Goal: Obtain resource: Obtain resource

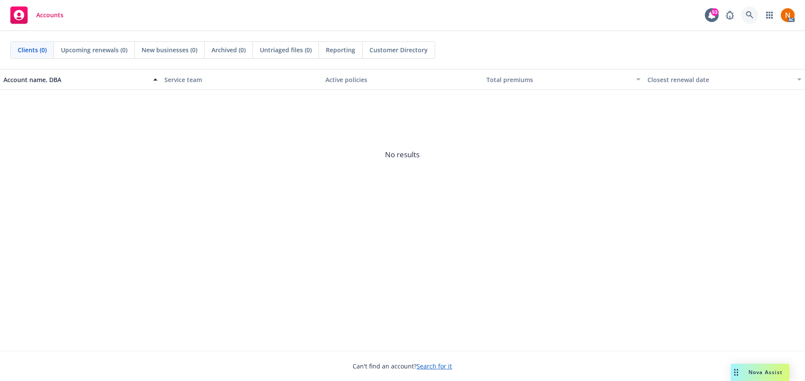
click at [749, 19] on icon at bounding box center [749, 15] width 8 height 8
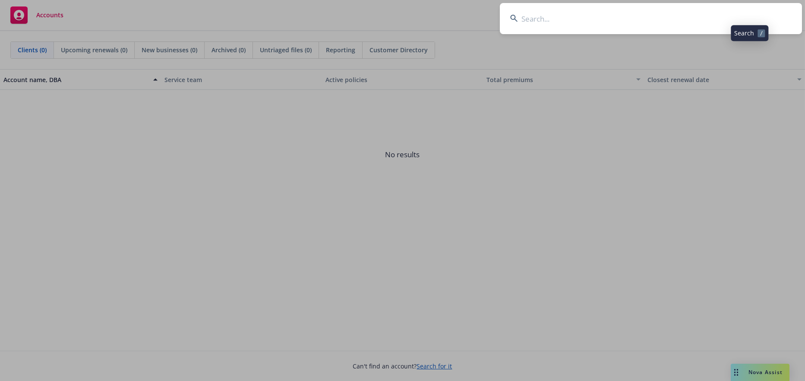
click at [506, 24] on input at bounding box center [651, 18] width 302 height 31
click at [544, 15] on input at bounding box center [651, 18] width 302 height 31
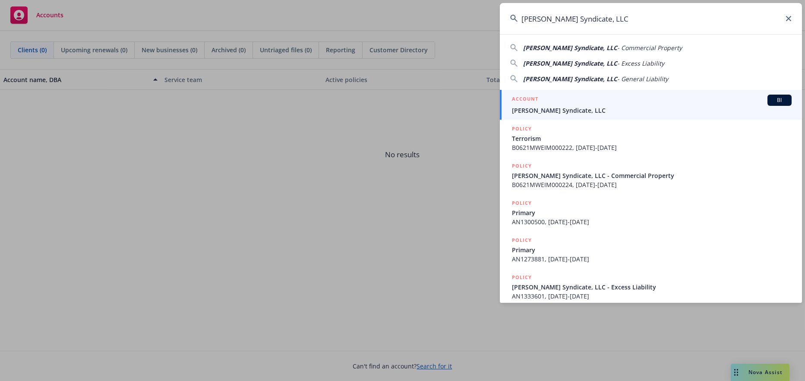
type input "[PERSON_NAME] Syndicate, LLC"
click at [558, 108] on span "[PERSON_NAME] Syndicate, LLC" at bounding box center [652, 110] width 280 height 9
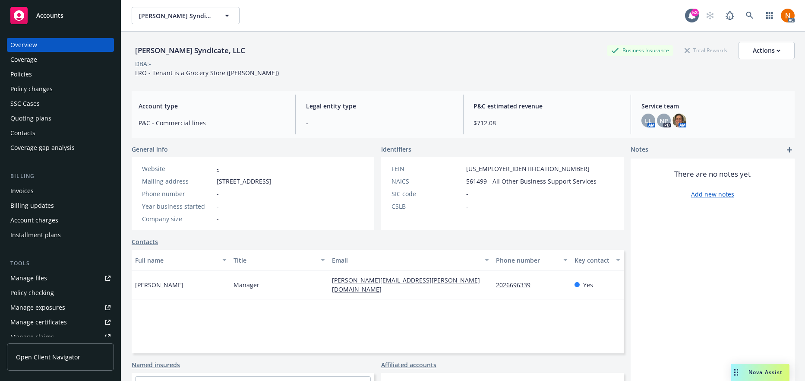
drag, startPoint x: 19, startPoint y: 74, endPoint x: 44, endPoint y: 71, distance: 25.7
click at [20, 74] on div "Policies" at bounding box center [21, 74] width 22 height 14
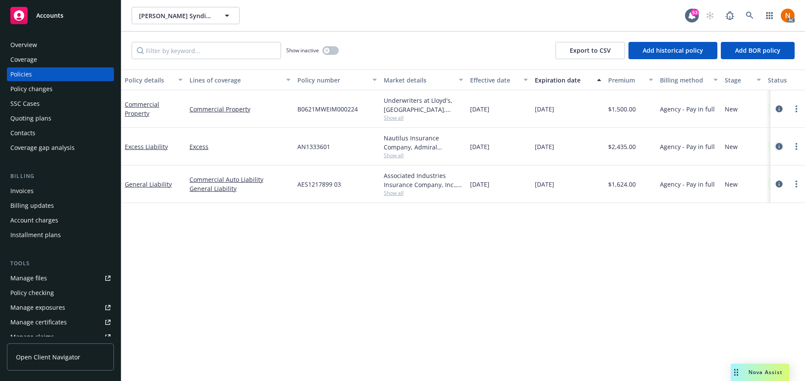
click at [779, 148] on icon "circleInformation" at bounding box center [778, 146] width 7 height 7
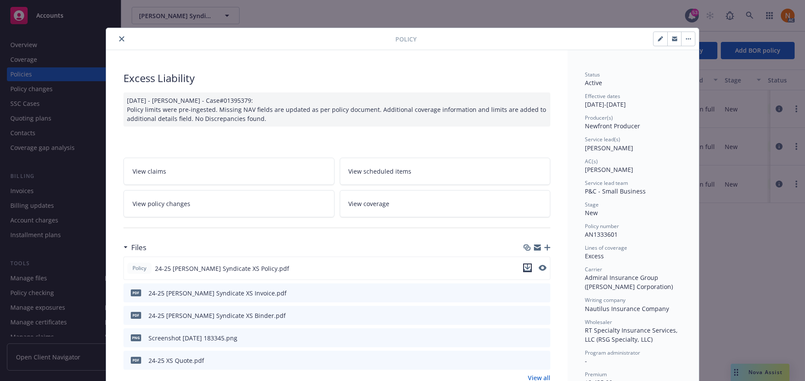
click at [526, 265] on icon "download file" at bounding box center [527, 267] width 7 height 7
click at [541, 357] on link "View all" at bounding box center [539, 377] width 22 height 9
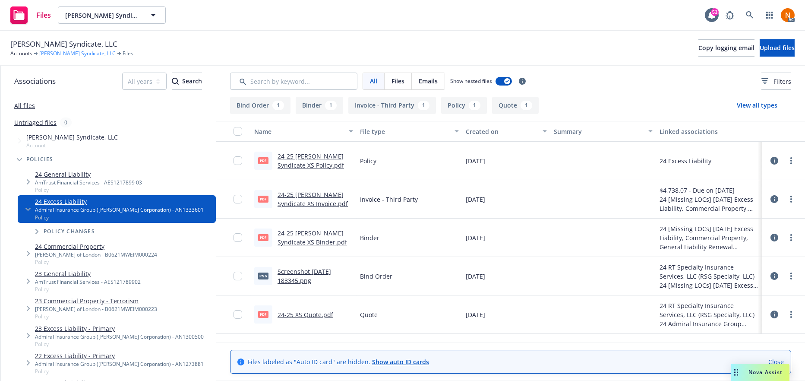
click at [66, 56] on link "[PERSON_NAME] Syndicate, LLC" at bounding box center [77, 54] width 76 height 8
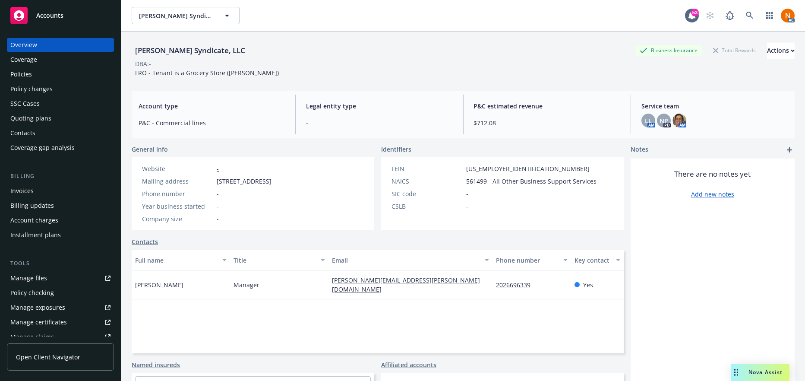
click at [39, 79] on div "Policies" at bounding box center [60, 74] width 100 height 14
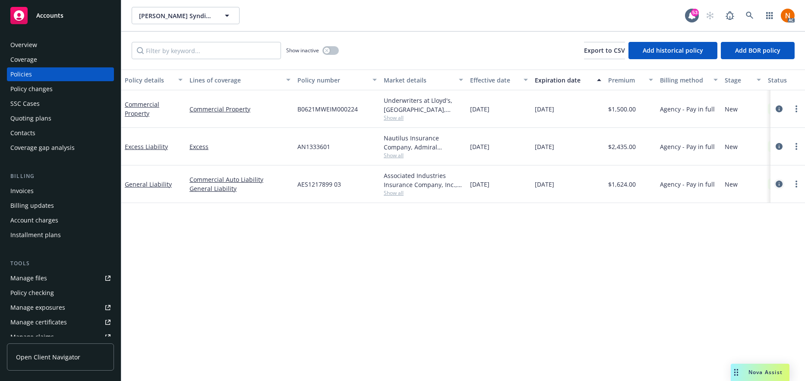
click at [776, 182] on icon "circleInformation" at bounding box center [778, 183] width 7 height 7
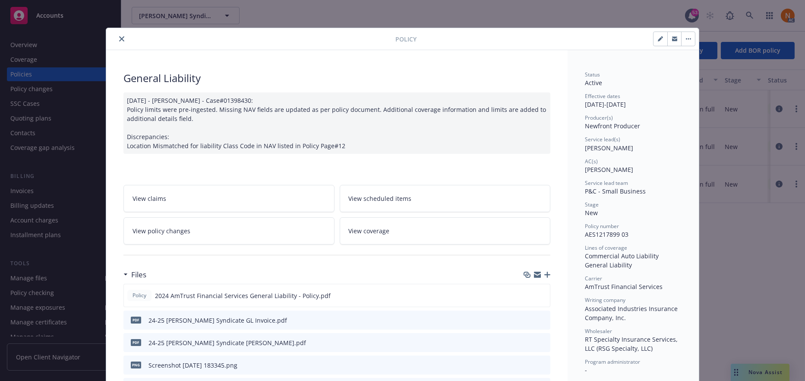
scroll to position [86, 0]
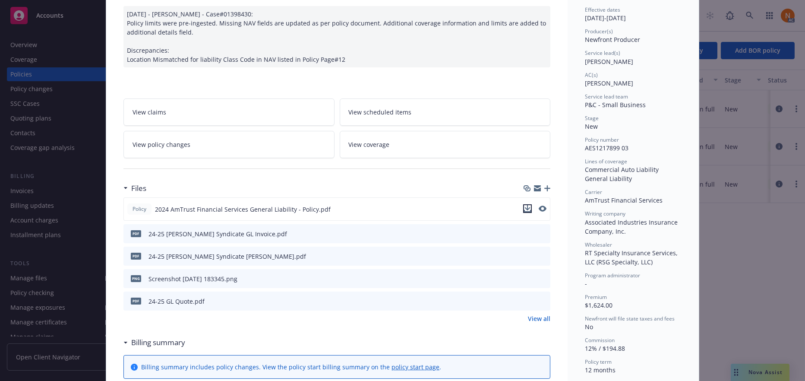
click at [525, 207] on icon "download file" at bounding box center [527, 208] width 7 height 7
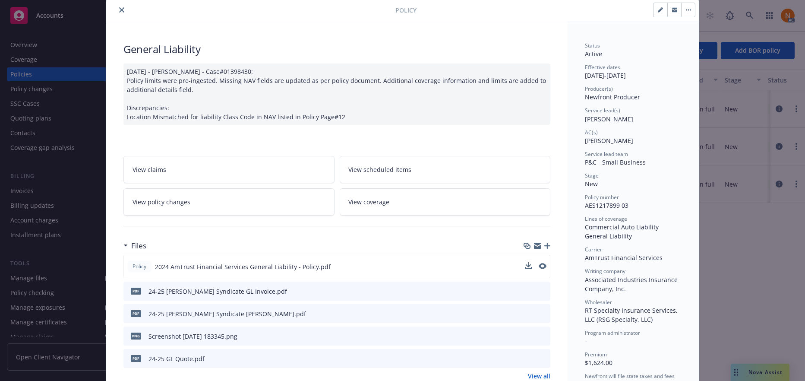
scroll to position [0, 0]
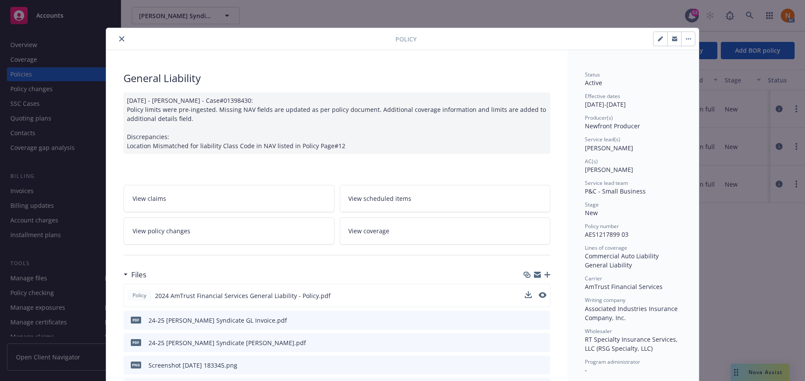
click at [119, 37] on icon "close" at bounding box center [121, 38] width 5 height 5
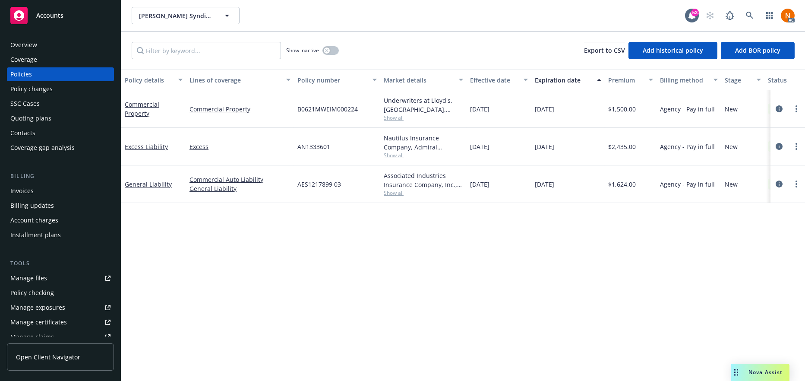
click at [83, 39] on div "Overview" at bounding box center [60, 45] width 100 height 14
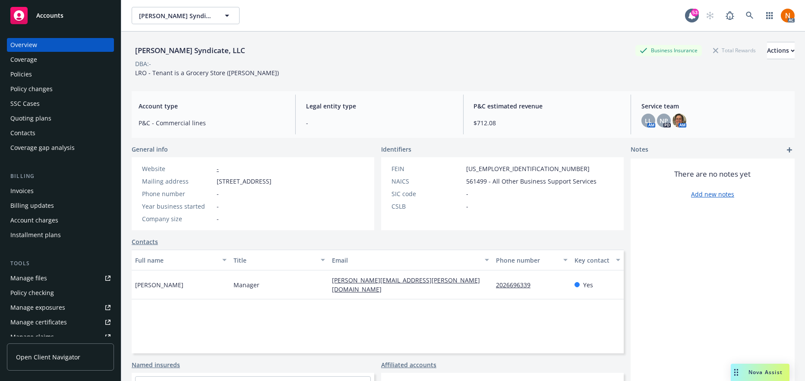
click at [43, 75] on div "Policies" at bounding box center [60, 74] width 100 height 14
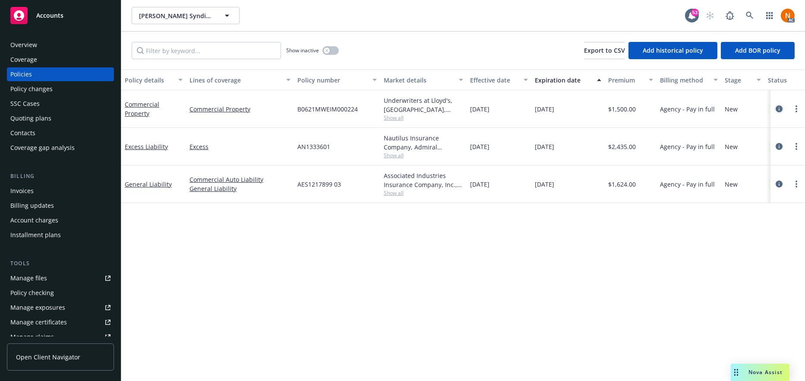
click at [778, 106] on icon "circleInformation" at bounding box center [778, 108] width 7 height 7
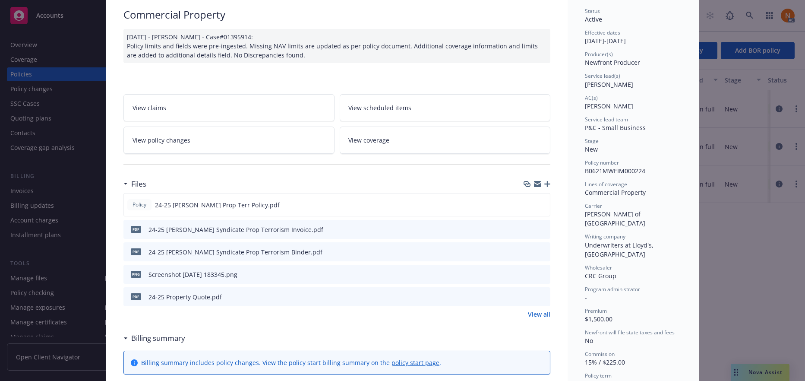
scroll to position [86, 0]
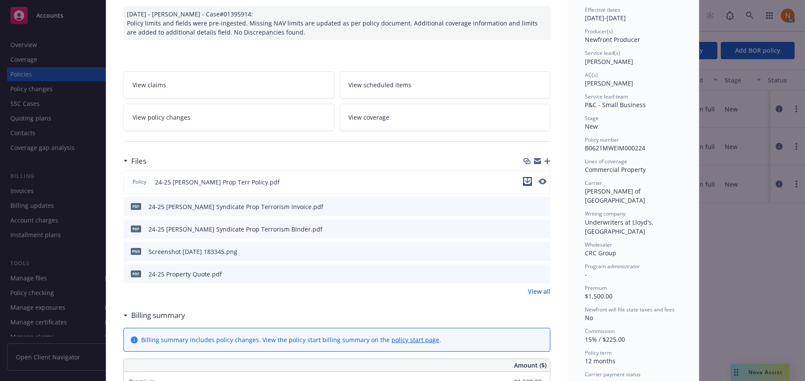
click at [525, 180] on icon "download file" at bounding box center [527, 181] width 7 height 7
click at [525, 276] on button at bounding box center [528, 273] width 7 height 9
click at [527, 272] on icon "download file" at bounding box center [527, 273] width 7 height 7
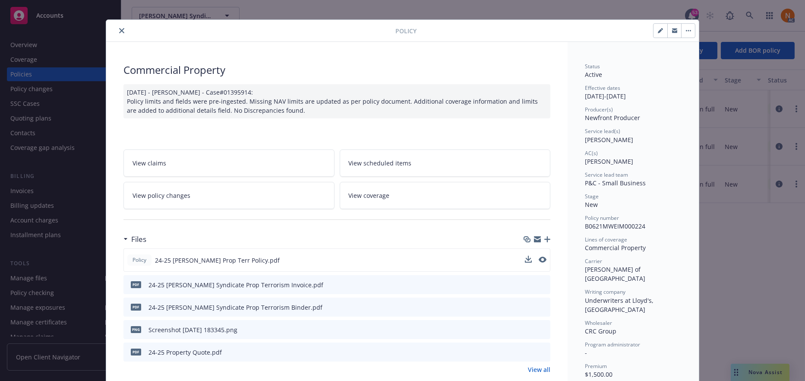
scroll to position [0, 0]
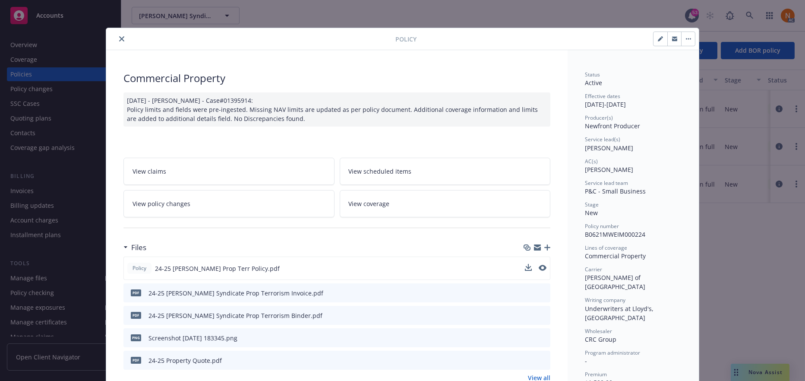
drag, startPoint x: 119, startPoint y: 45, endPoint x: 117, endPoint y: 40, distance: 5.9
click at [117, 41] on div "Policy" at bounding box center [402, 39] width 592 height 22
drag, startPoint x: 117, startPoint y: 40, endPoint x: 91, endPoint y: 72, distance: 41.4
click at [119, 40] on icon "close" at bounding box center [121, 38] width 5 height 5
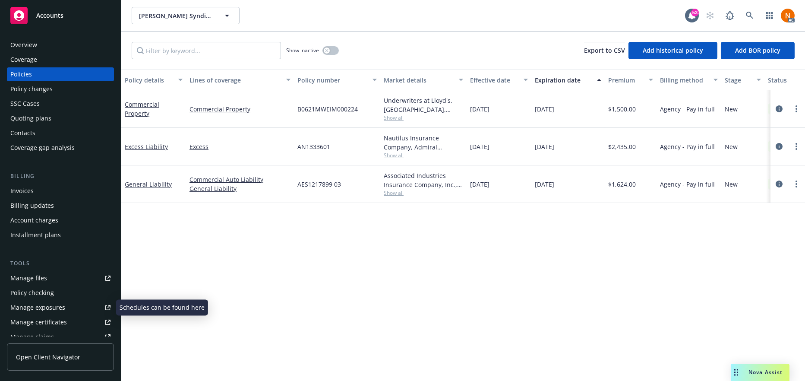
click at [70, 306] on link "Manage exposures" at bounding box center [60, 307] width 107 height 14
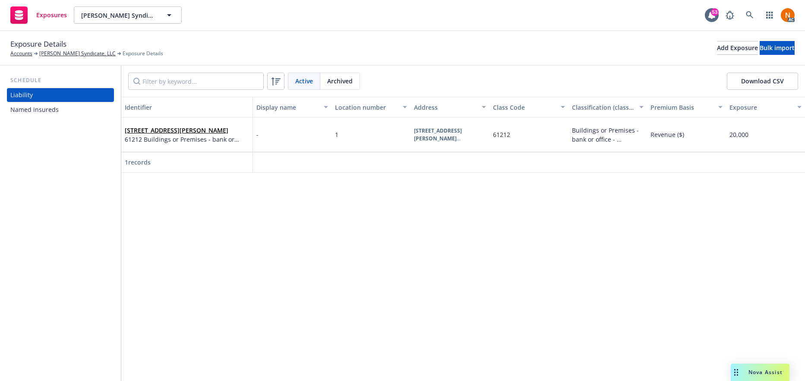
click at [470, 232] on div "Identifier Display name Location number Address Class Code Classification (clas…" at bounding box center [462, 239] width 683 height 284
click at [151, 128] on link "[STREET_ADDRESS][PERSON_NAME]" at bounding box center [177, 130] width 104 height 8
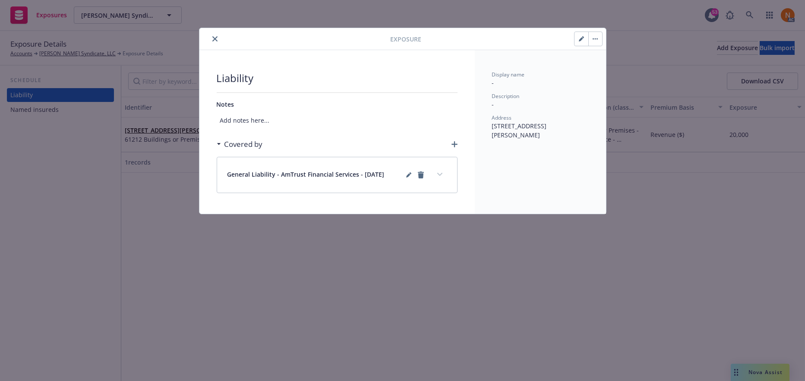
click at [211, 35] on button "close" at bounding box center [215, 39] width 10 height 10
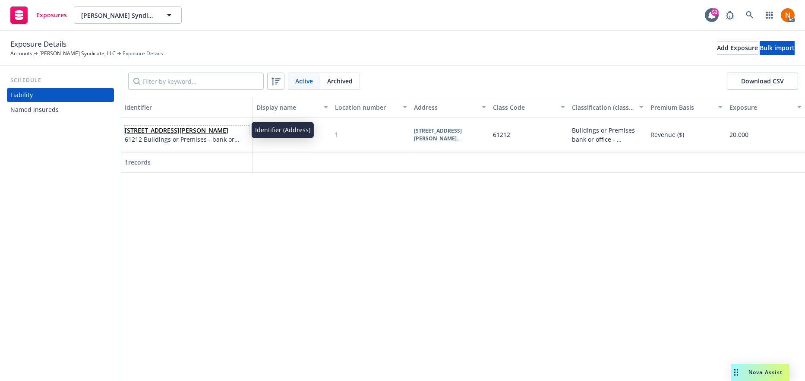
click at [179, 126] on link "[STREET_ADDRESS][PERSON_NAME]" at bounding box center [177, 130] width 104 height 8
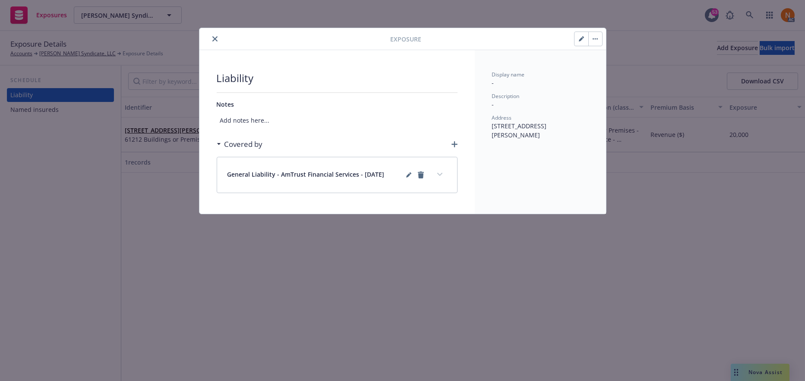
click at [442, 173] on icon "expand content" at bounding box center [439, 174] width 5 height 3
